Goal: Transaction & Acquisition: Book appointment/travel/reservation

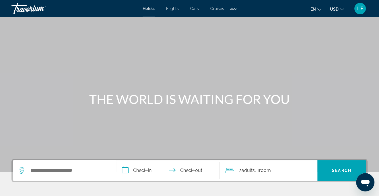
click at [231, 9] on div "Extra navigation items" at bounding box center [231, 9] width 2 height 2
click at [226, 18] on span "Activities" at bounding box center [223, 19] width 17 height 5
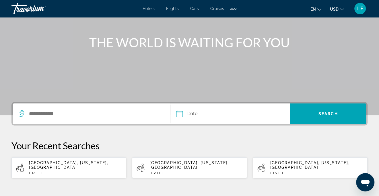
scroll to position [57, 0]
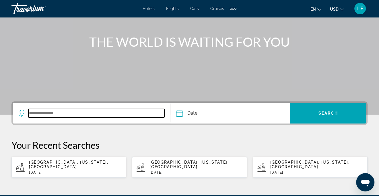
click at [93, 110] on input "Search widget" at bounding box center [96, 113] width 136 height 9
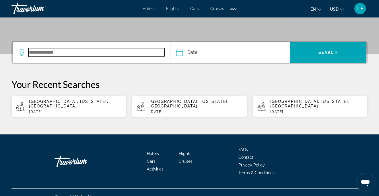
scroll to position [122, 0]
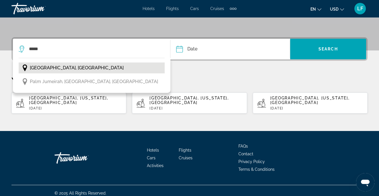
click at [84, 69] on span "[GEOGRAPHIC_DATA], [GEOGRAPHIC_DATA]" at bounding box center [77, 68] width 94 height 8
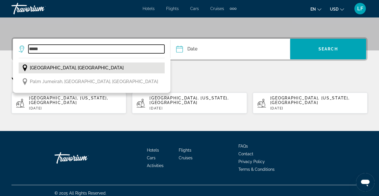
type input "**********"
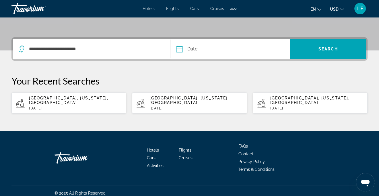
click at [201, 53] on input "Date" at bounding box center [204, 50] width 59 height 22
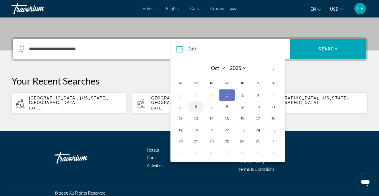
click at [197, 107] on button "6" at bounding box center [195, 107] width 9 height 8
type input "**********"
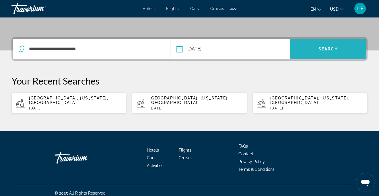
click at [332, 47] on span "Search" at bounding box center [329, 49] width 20 height 5
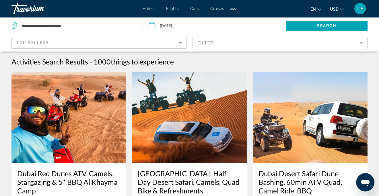
click at [362, 45] on mat-form-field "Filter" at bounding box center [280, 43] width 175 height 12
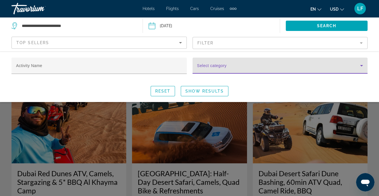
click at [363, 64] on icon "Search widget" at bounding box center [361, 65] width 7 height 7
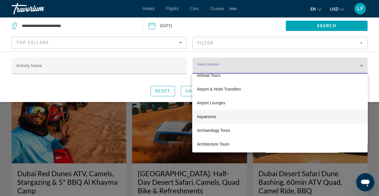
scroll to position [86, 0]
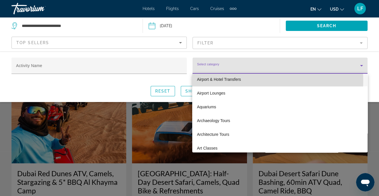
click at [230, 80] on span "Airport & Hotel Transfers" at bounding box center [219, 79] width 44 height 7
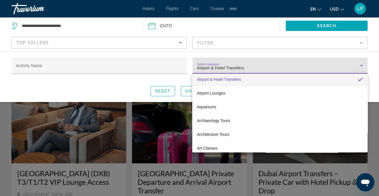
scroll to position [85, 0]
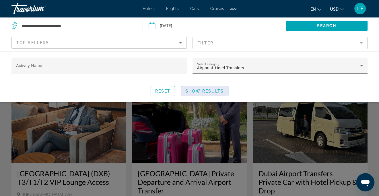
click at [218, 93] on span "Search widget" at bounding box center [204, 91] width 47 height 14
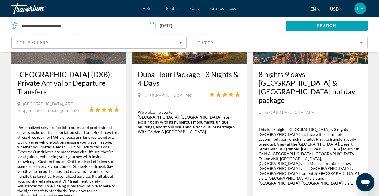
scroll to position [431, 0]
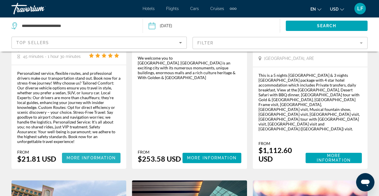
click at [97, 156] on span "More Information" at bounding box center [92, 158] width 50 height 5
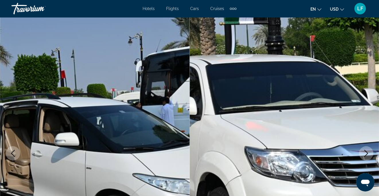
click at [232, 8] on div "Extra navigation items" at bounding box center [233, 9] width 2 height 2
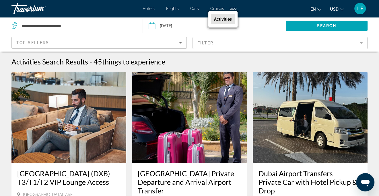
click at [144, 41] on div "Top Sellers" at bounding box center [97, 42] width 163 height 7
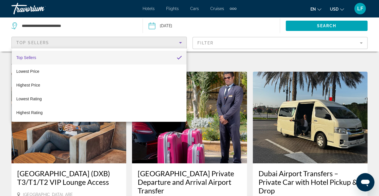
click at [210, 54] on div at bounding box center [189, 98] width 379 height 196
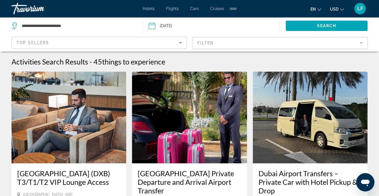
click at [214, 45] on mat-form-field "Filter" at bounding box center [280, 43] width 175 height 12
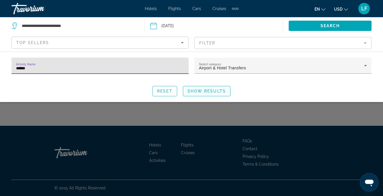
type input "******"
click at [211, 94] on span "Search widget" at bounding box center [206, 91] width 47 height 14
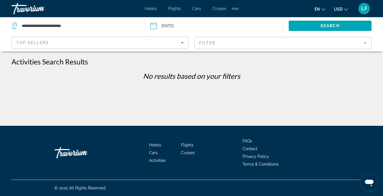
click at [157, 41] on div "Top Sellers" at bounding box center [98, 42] width 165 height 7
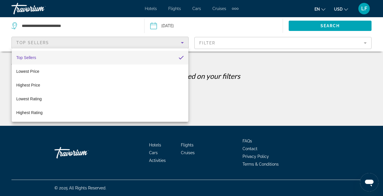
click at [217, 47] on div at bounding box center [191, 98] width 383 height 196
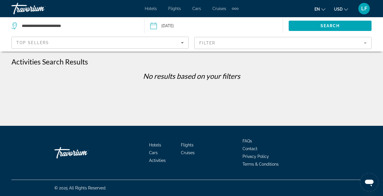
click at [366, 45] on mat-form-field "Filter" at bounding box center [283, 43] width 177 height 12
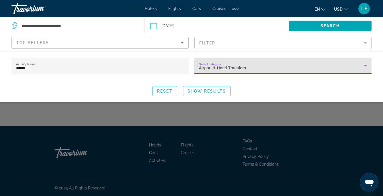
click at [365, 64] on icon "Search widget" at bounding box center [366, 65] width 7 height 7
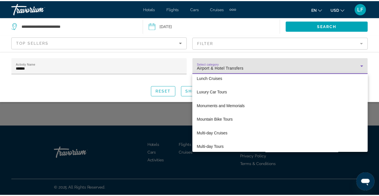
scroll to position [1340, 0]
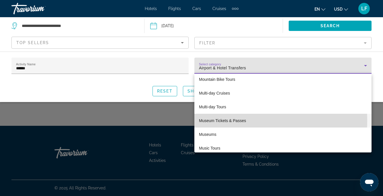
click at [232, 121] on span "Museum Tickets & Passes" at bounding box center [222, 120] width 47 height 7
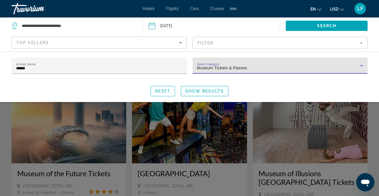
click at [209, 91] on span "Show Results" at bounding box center [204, 91] width 38 height 5
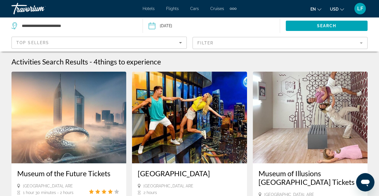
click at [363, 44] on mat-form-field "Filter" at bounding box center [280, 43] width 175 height 12
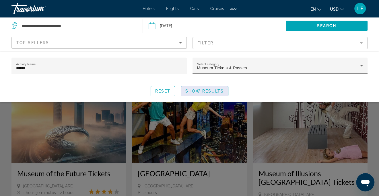
click at [214, 89] on span "Show Results" at bounding box center [204, 91] width 38 height 5
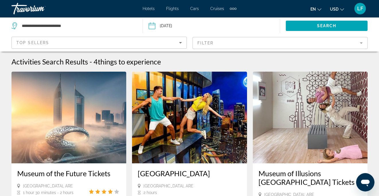
click at [360, 45] on mat-form-field "Filter" at bounding box center [280, 43] width 175 height 12
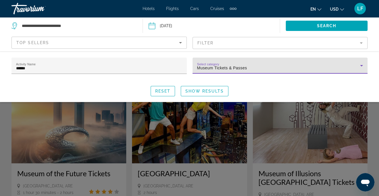
click at [364, 64] on icon "Search widget" at bounding box center [361, 65] width 7 height 7
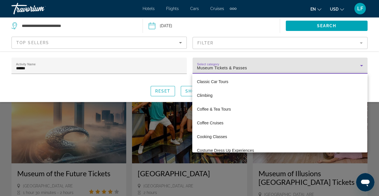
scroll to position [482, 0]
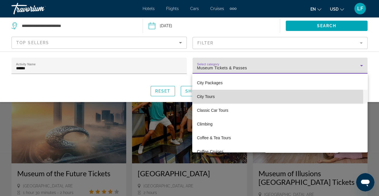
click at [200, 98] on span "City Tours" at bounding box center [206, 96] width 18 height 7
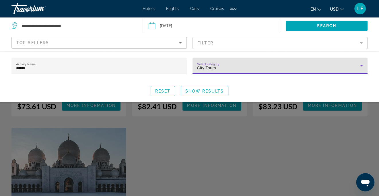
scroll to position [172, 0]
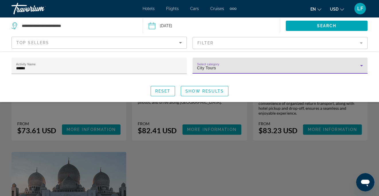
click at [176, 10] on span "Flights" at bounding box center [172, 8] width 13 height 5
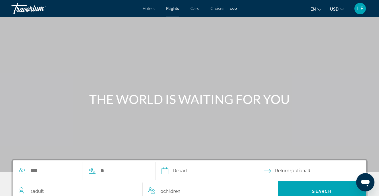
click at [197, 9] on span "Cars" at bounding box center [195, 8] width 9 height 5
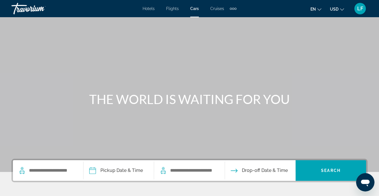
click at [213, 9] on span "Cruises" at bounding box center [217, 8] width 14 height 5
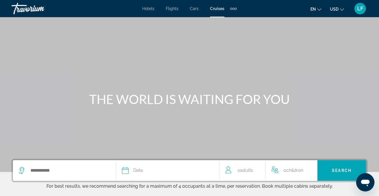
click at [232, 9] on div "Extra navigation items" at bounding box center [233, 9] width 2 height 2
click at [230, 17] on span "Activities" at bounding box center [224, 19] width 17 height 5
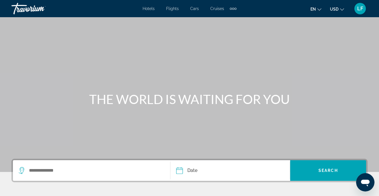
click at [230, 8] on div "Extra navigation items" at bounding box center [231, 9] width 2 height 2
click at [223, 18] on span "Activities" at bounding box center [223, 19] width 18 height 5
click at [151, 9] on span "Hotels" at bounding box center [149, 8] width 12 height 5
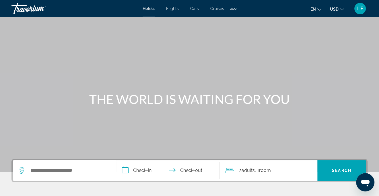
click at [233, 10] on div "Extra navigation items" at bounding box center [233, 8] width 7 height 9
click at [228, 18] on span "Activities" at bounding box center [223, 19] width 17 height 5
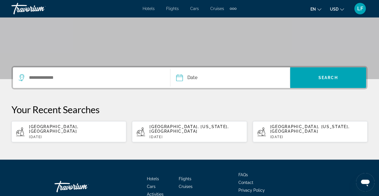
scroll to position [93, 0]
click at [73, 126] on span "[GEOGRAPHIC_DATA], [GEOGRAPHIC_DATA]" at bounding box center [53, 129] width 49 height 9
type input "**********"
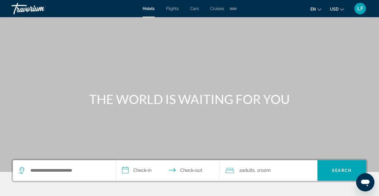
click at [232, 8] on div "Extra navigation items" at bounding box center [233, 9] width 2 height 2
click at [227, 18] on span "Activities" at bounding box center [223, 19] width 17 height 5
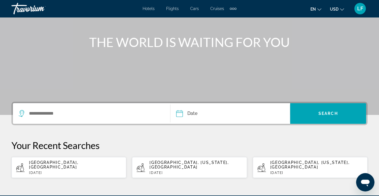
scroll to position [57, 0]
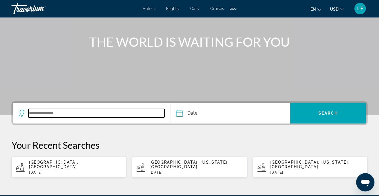
click at [110, 116] on input "Search widget" at bounding box center [96, 113] width 136 height 9
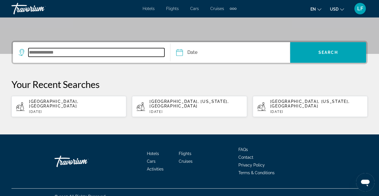
scroll to position [122, 0]
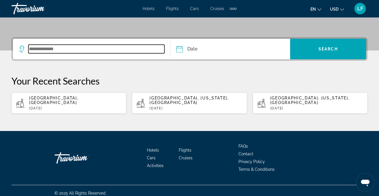
click at [75, 50] on input "Search widget" at bounding box center [96, 49] width 136 height 9
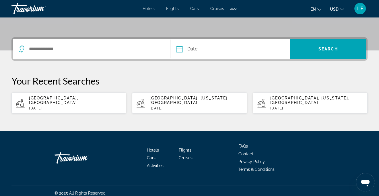
click at [65, 98] on span "[GEOGRAPHIC_DATA], [GEOGRAPHIC_DATA]" at bounding box center [53, 100] width 49 height 9
type input "**********"
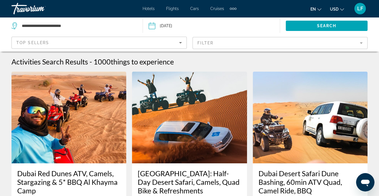
click at [363, 43] on mat-form-field "Filter" at bounding box center [280, 43] width 175 height 12
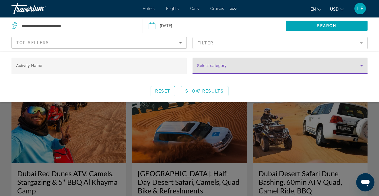
click at [362, 66] on icon "Search widget" at bounding box center [361, 65] width 7 height 7
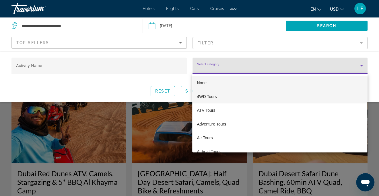
scroll to position [29, 0]
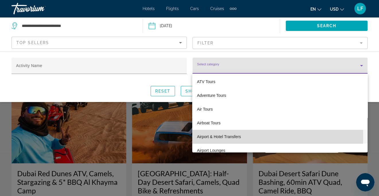
click at [229, 137] on span "Airport & Hotel Transfers" at bounding box center [219, 136] width 44 height 7
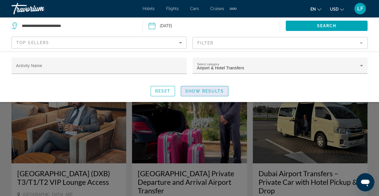
click at [210, 90] on span "Show Results" at bounding box center [204, 91] width 38 height 5
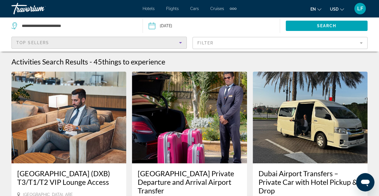
click at [182, 42] on icon "Sort by" at bounding box center [180, 42] width 7 height 7
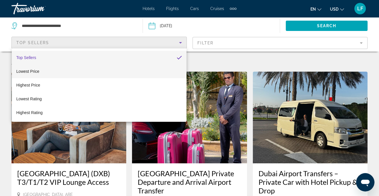
click at [58, 70] on mat-option "Lowest Price" at bounding box center [99, 72] width 175 height 14
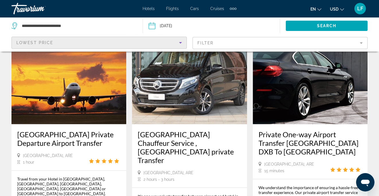
scroll to position [890, 0]
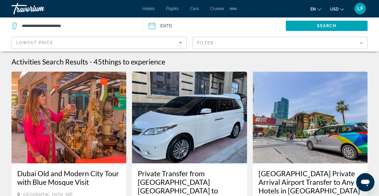
click at [362, 42] on mat-form-field "Filter" at bounding box center [280, 43] width 175 height 12
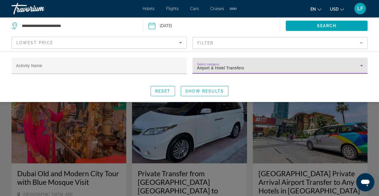
click at [363, 65] on icon "Search widget" at bounding box center [361, 65] width 7 height 7
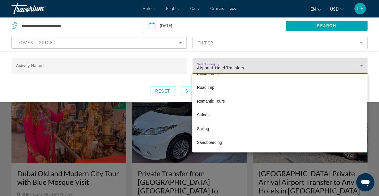
scroll to position [1856, 0]
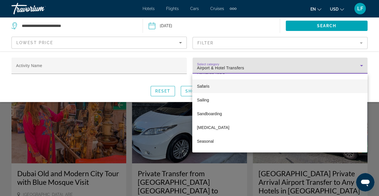
click at [208, 83] on span "Safaris" at bounding box center [203, 86] width 13 height 7
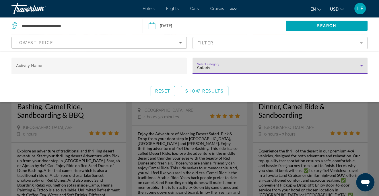
scroll to position [86, 0]
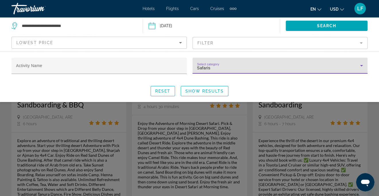
click at [62, 150] on div "Search widget" at bounding box center [189, 139] width 379 height 113
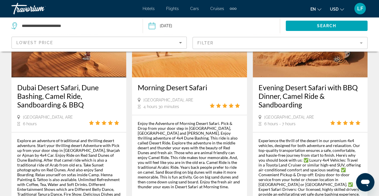
click at [96, 61] on img "Main content" at bounding box center [68, 32] width 115 height 92
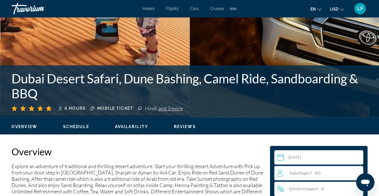
scroll to position [172, 0]
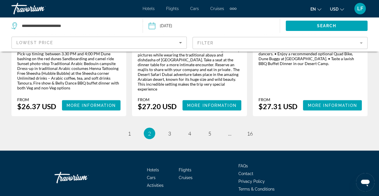
scroll to position [997, 0]
click at [168, 131] on span "3" at bounding box center [169, 134] width 3 height 6
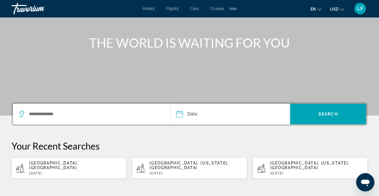
scroll to position [57, 0]
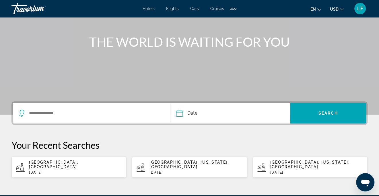
click at [78, 160] on span "[GEOGRAPHIC_DATA], [GEOGRAPHIC_DATA]" at bounding box center [53, 164] width 49 height 9
type input "**********"
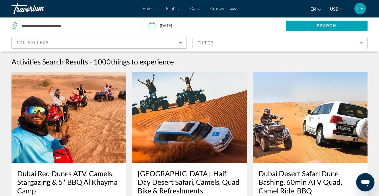
click at [361, 44] on mat-form-field "Filter" at bounding box center [280, 43] width 175 height 12
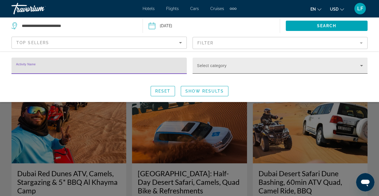
click at [363, 66] on icon "Search widget" at bounding box center [361, 65] width 7 height 7
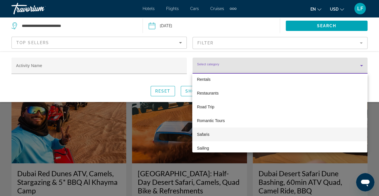
scroll to position [1837, 0]
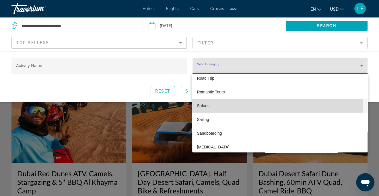
click at [203, 106] on span "Safaris" at bounding box center [203, 105] width 13 height 7
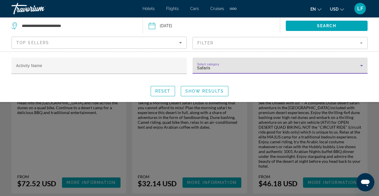
scroll to position [86, 0]
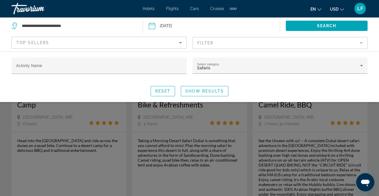
click at [308, 157] on div "Search widget" at bounding box center [189, 139] width 379 height 113
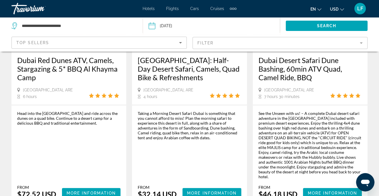
scroll to position [115, 0]
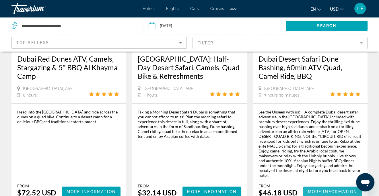
click at [325, 185] on span "Main content" at bounding box center [332, 192] width 59 height 14
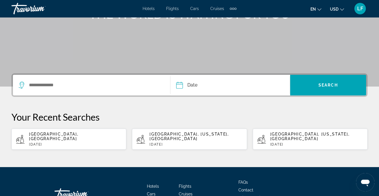
scroll to position [86, 0]
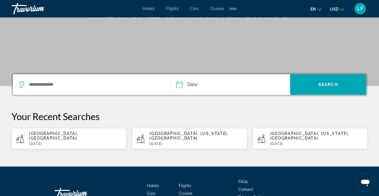
click at [74, 137] on div "[GEOGRAPHIC_DATA], [GEOGRAPHIC_DATA] [DATE]" at bounding box center [75, 138] width 93 height 15
type input "**********"
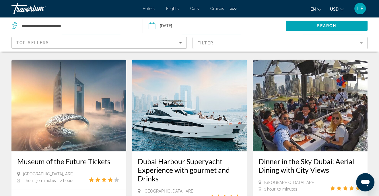
scroll to position [545, 0]
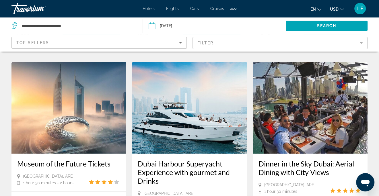
click at [360, 44] on mat-form-field "Filter" at bounding box center [280, 43] width 175 height 12
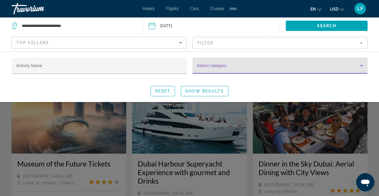
click at [360, 64] on icon "Search widget" at bounding box center [361, 65] width 7 height 7
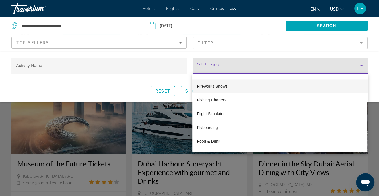
scroll to position [718, 0]
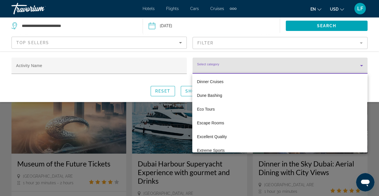
click at [151, 65] on div at bounding box center [189, 98] width 379 height 196
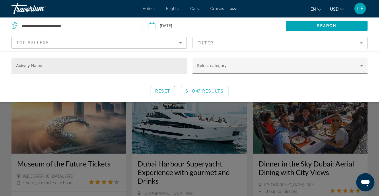
click at [134, 58] on div "Activity Name" at bounding box center [99, 66] width 166 height 16
type input "*"
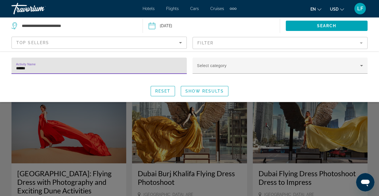
type input "******"
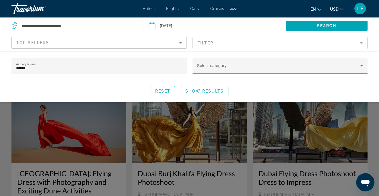
click at [238, 129] on div "Search widget" at bounding box center [189, 139] width 379 height 113
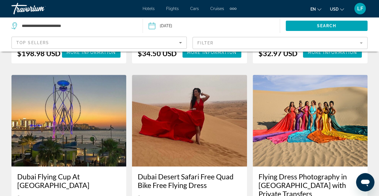
scroll to position [488, 0]
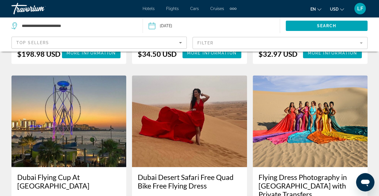
click at [323, 126] on img "Main content" at bounding box center [310, 121] width 115 height 92
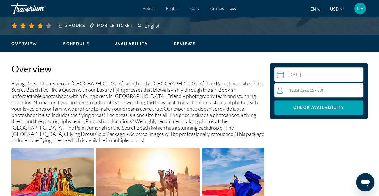
scroll to position [258, 0]
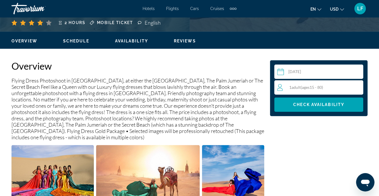
click at [189, 42] on span "Reviews" at bounding box center [185, 41] width 22 height 5
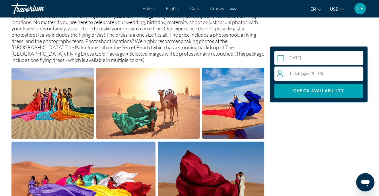
scroll to position [319, 0]
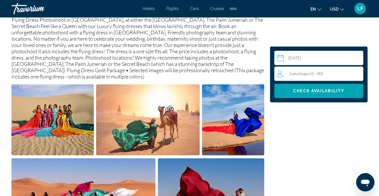
click at [179, 111] on img "Open full-screen image slider" at bounding box center [148, 119] width 104 height 71
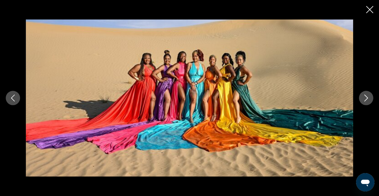
scroll to position [578, 0]
click at [372, 10] on icon "Close slideshow" at bounding box center [369, 9] width 7 height 7
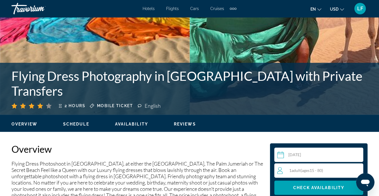
scroll to position [147, 0]
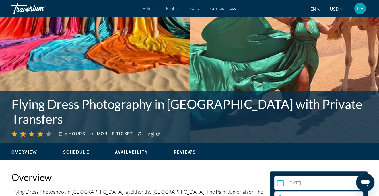
click at [150, 8] on span "Hotels" at bounding box center [149, 8] width 12 height 5
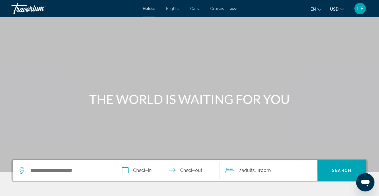
click at [234, 10] on div "Extra navigation items" at bounding box center [233, 8] width 7 height 9
click at [228, 21] on span "Activities" at bounding box center [223, 19] width 17 height 5
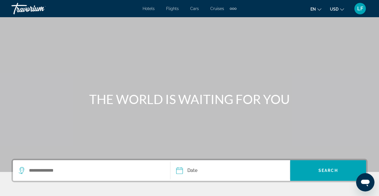
click at [144, 10] on span "Hotels" at bounding box center [149, 8] width 12 height 5
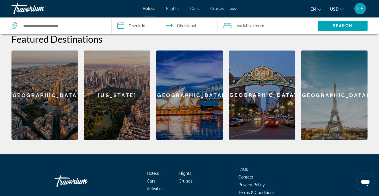
scroll to position [253, 0]
